Goal: Navigation & Orientation: Find specific page/section

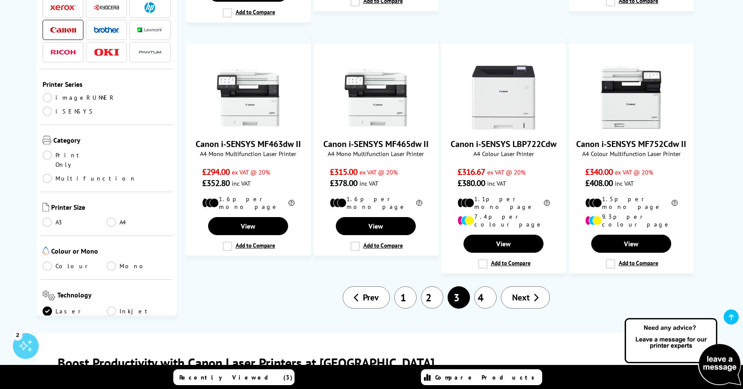
scroll to position [752, 0]
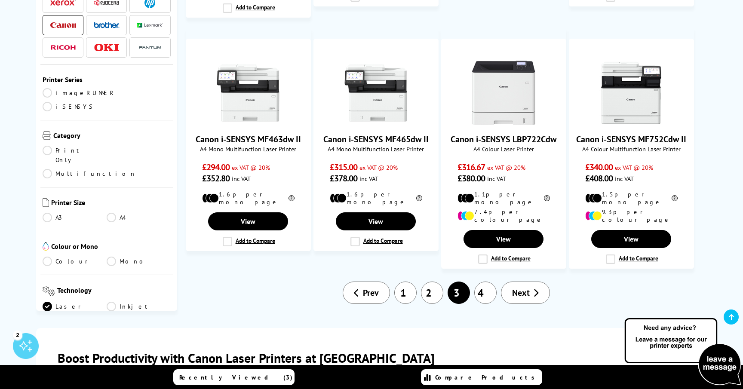
click at [487, 282] on link "4" at bounding box center [485, 293] width 22 height 22
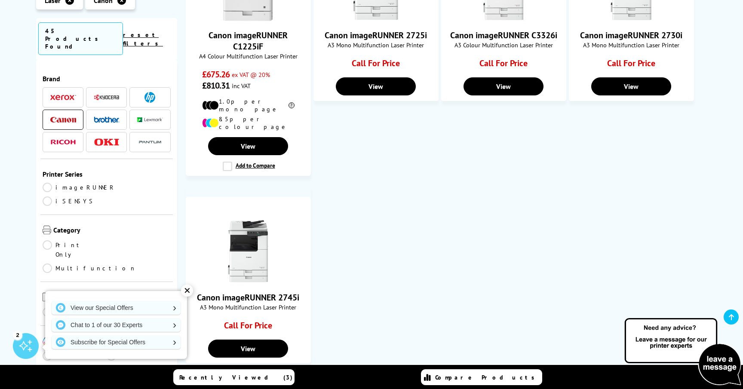
scroll to position [599, 0]
